Goal: Check status: Check status

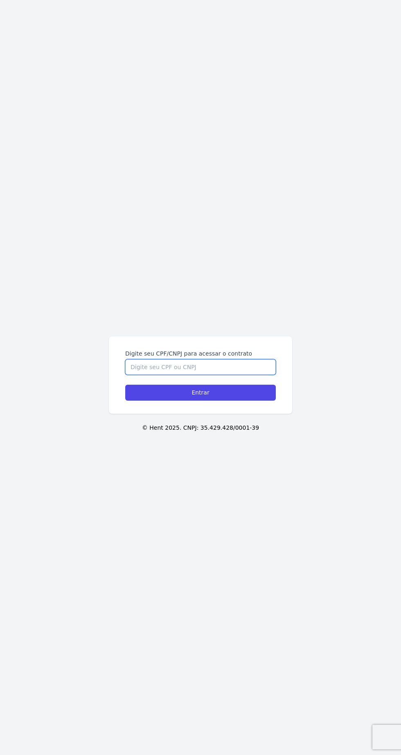
click at [234, 375] on input "Digite seu CPF/CNPJ para acessar o contrato" at bounding box center [200, 367] width 151 height 16
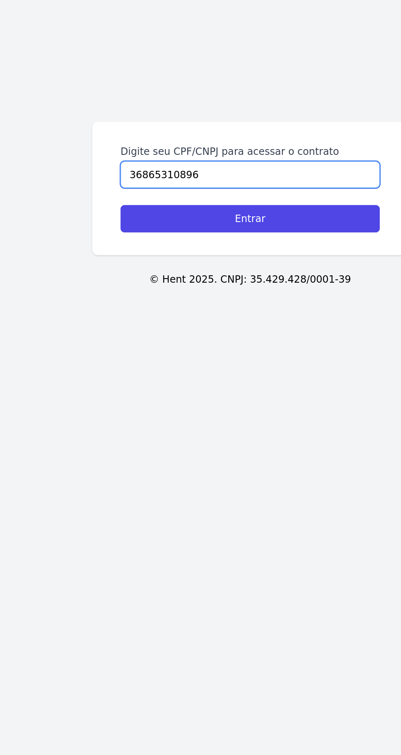
type input "36865310896"
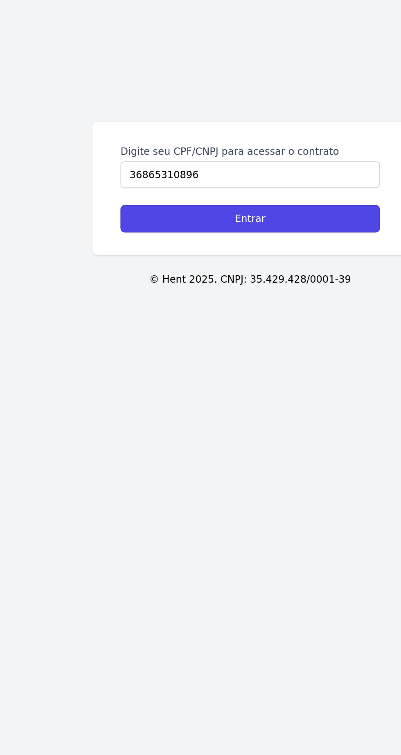
click at [267, 400] on input "Entrar" at bounding box center [200, 393] width 151 height 16
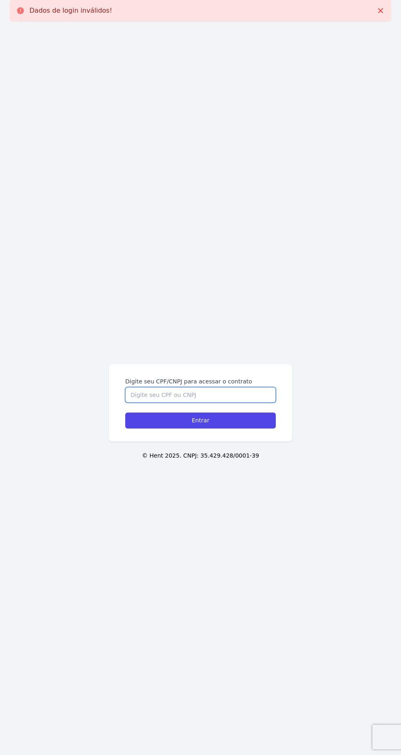
click at [233, 403] on input "Digite seu CPF/CNPJ para acessar o contrato" at bounding box center [200, 395] width 151 height 16
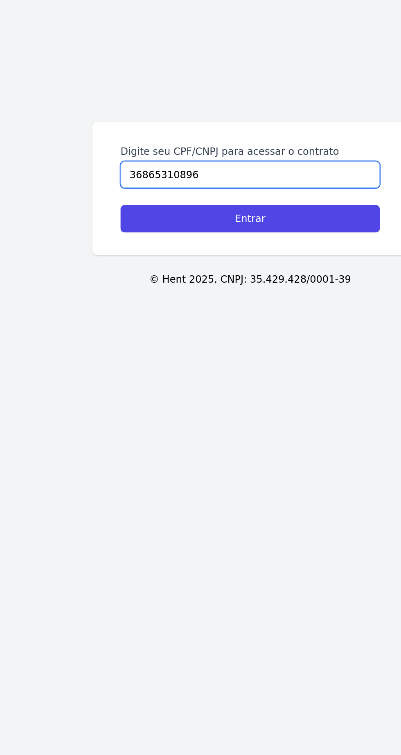
type input "36865310896"
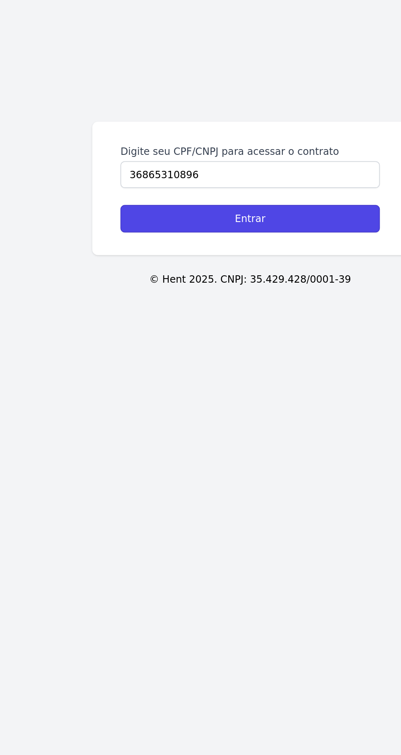
click at [251, 400] on input "Entrar" at bounding box center [200, 393] width 151 height 16
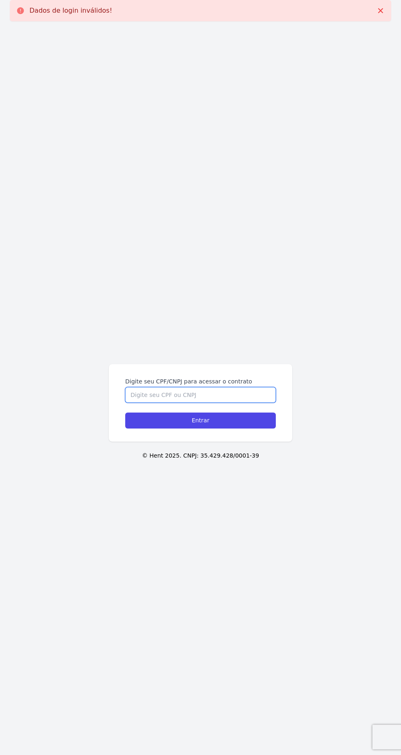
click at [199, 403] on input "Digite seu CPF/CNPJ para acessar o contrato" at bounding box center [200, 395] width 151 height 16
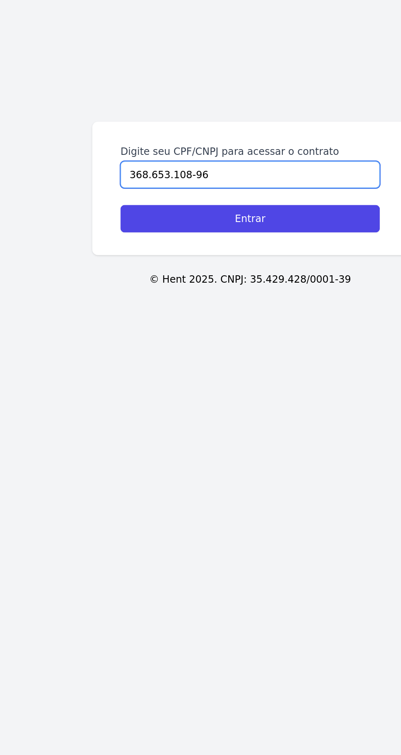
type input "368.653.108-96"
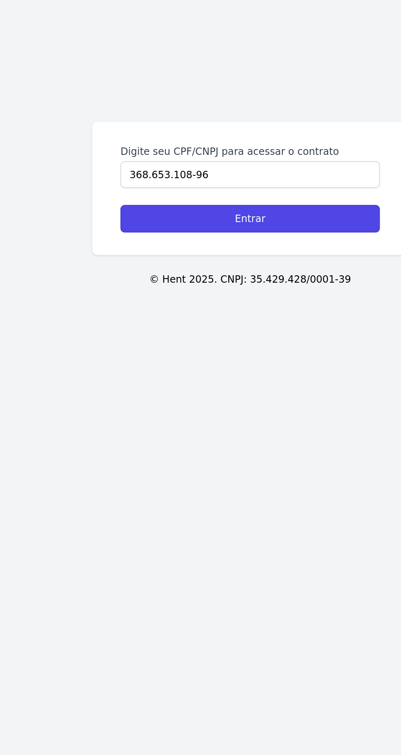
click at [243, 400] on input "Entrar" at bounding box center [200, 393] width 151 height 16
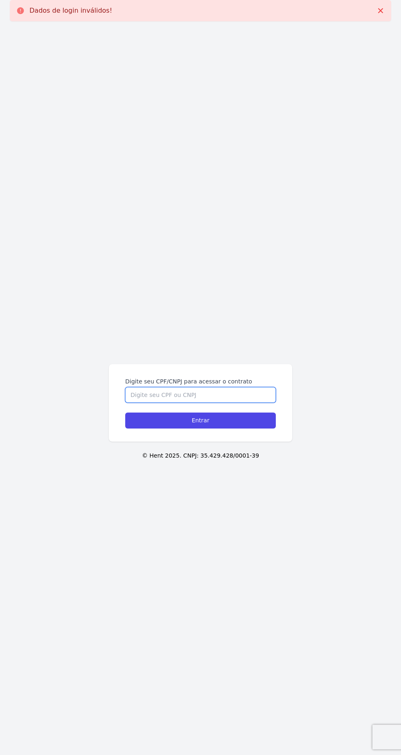
click at [240, 403] on input "Digite seu CPF/CNPJ para acessar o contrato" at bounding box center [200, 395] width 151 height 16
